Goal: Contribute content: Add original content to the website for others to see

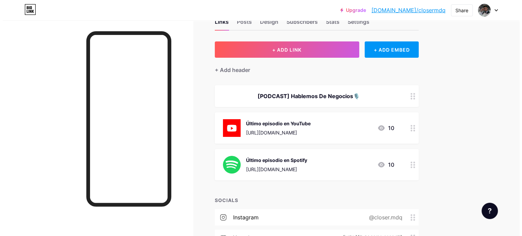
scroll to position [34, 0]
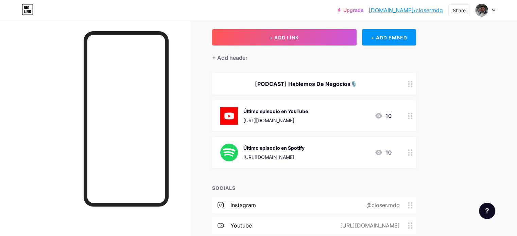
click at [304, 148] on div "Último episodio en Spotify" at bounding box center [273, 147] width 61 height 7
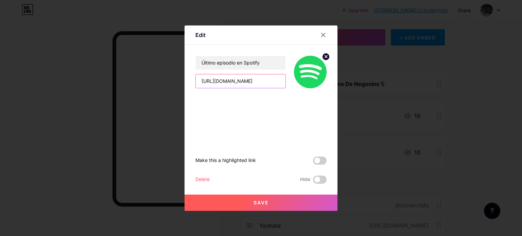
click at [272, 84] on input "[URL][DOMAIN_NAME]" at bounding box center [241, 81] width 90 height 14
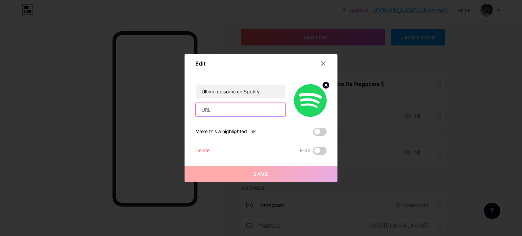
paste input "[URL][DOMAIN_NAME]"
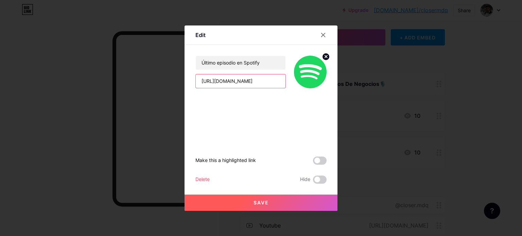
scroll to position [0, 114]
type input "[URL][DOMAIN_NAME]"
click at [281, 205] on button "Save" at bounding box center [260, 203] width 153 height 16
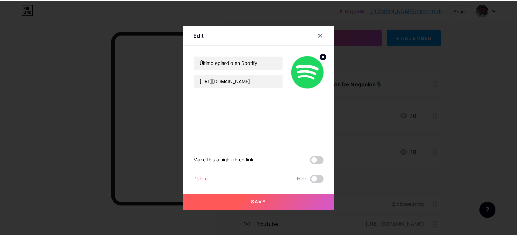
scroll to position [0, 0]
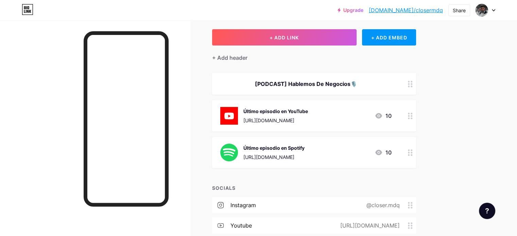
click at [356, 106] on div "Último episodio en YouTube [URL][DOMAIN_NAME] 10" at bounding box center [314, 115] width 204 height 31
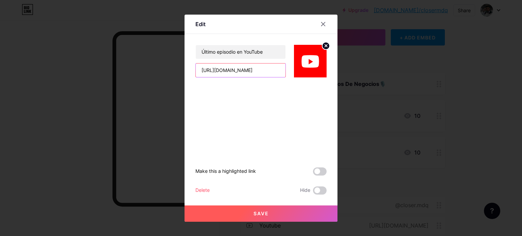
click at [274, 68] on input "[URL][DOMAIN_NAME]" at bounding box center [241, 71] width 90 height 14
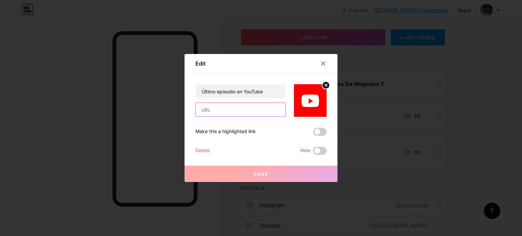
paste input "[URL][DOMAIN_NAME]"
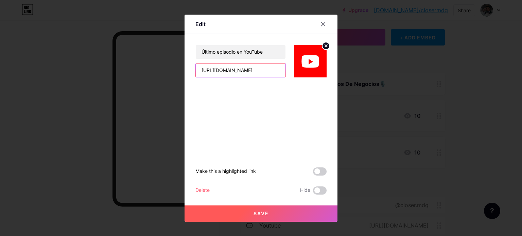
type input "[URL][DOMAIN_NAME]"
click at [287, 210] on button "Save" at bounding box center [260, 214] width 153 height 16
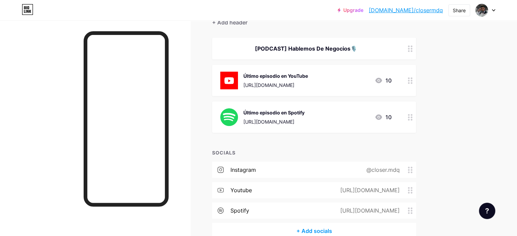
scroll to position [68, 0]
